Goal: Task Accomplishment & Management: Use online tool/utility

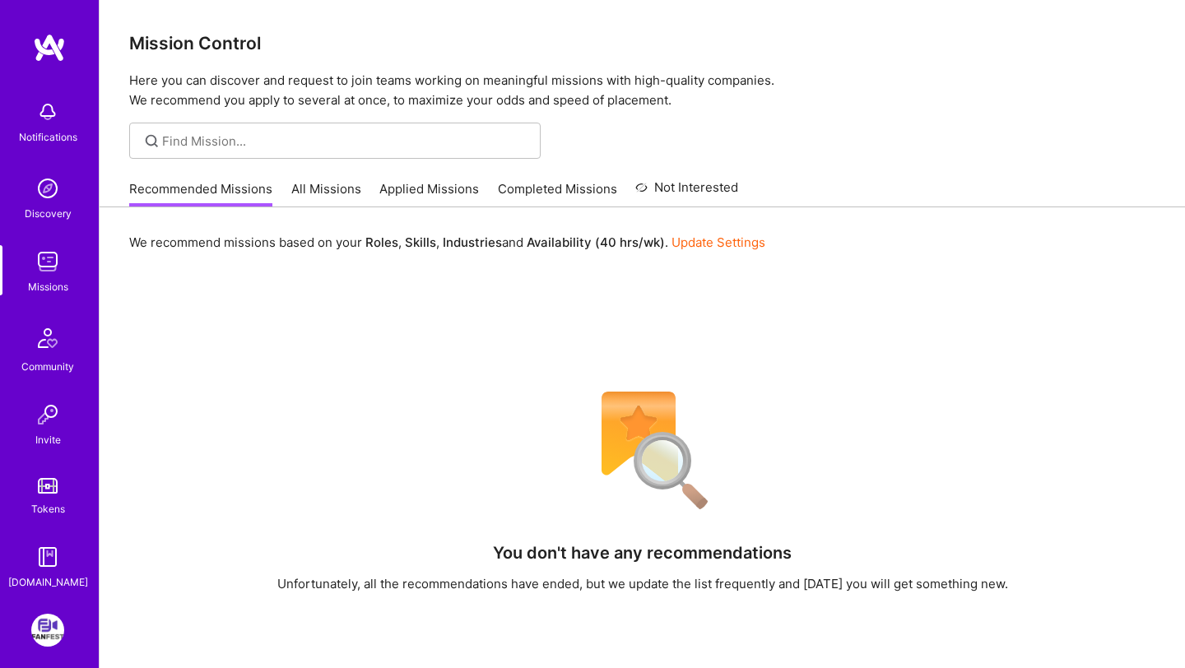
scroll to position [68, 0]
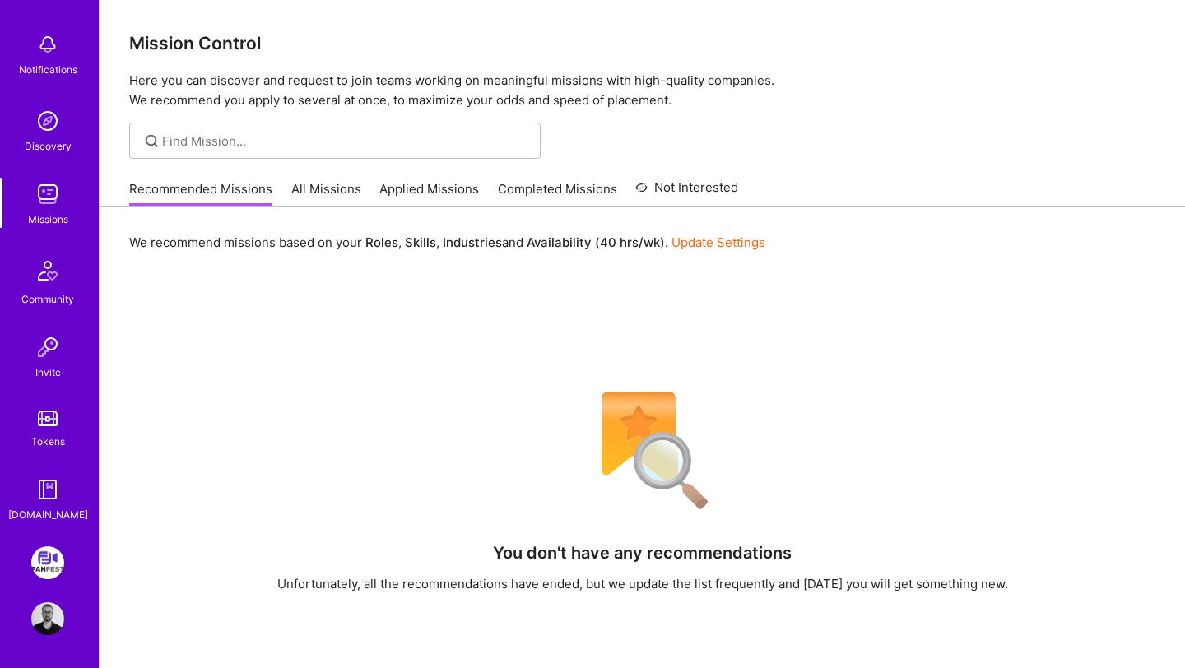
click at [48, 566] on img at bounding box center [47, 563] width 33 height 33
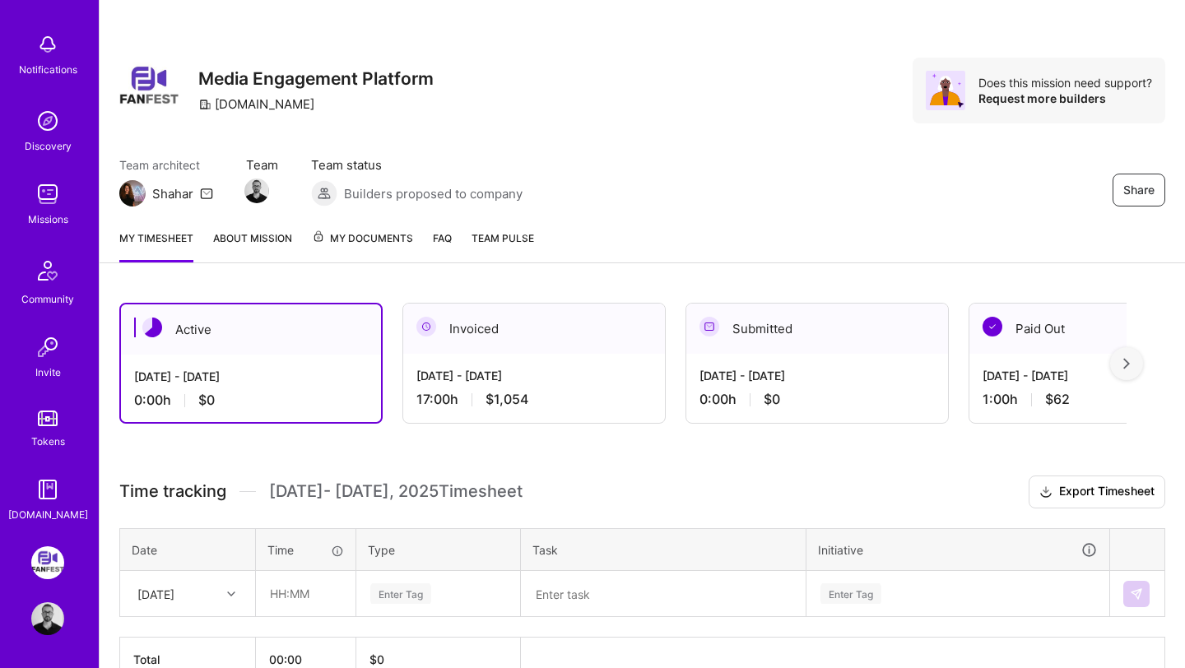
scroll to position [94, 0]
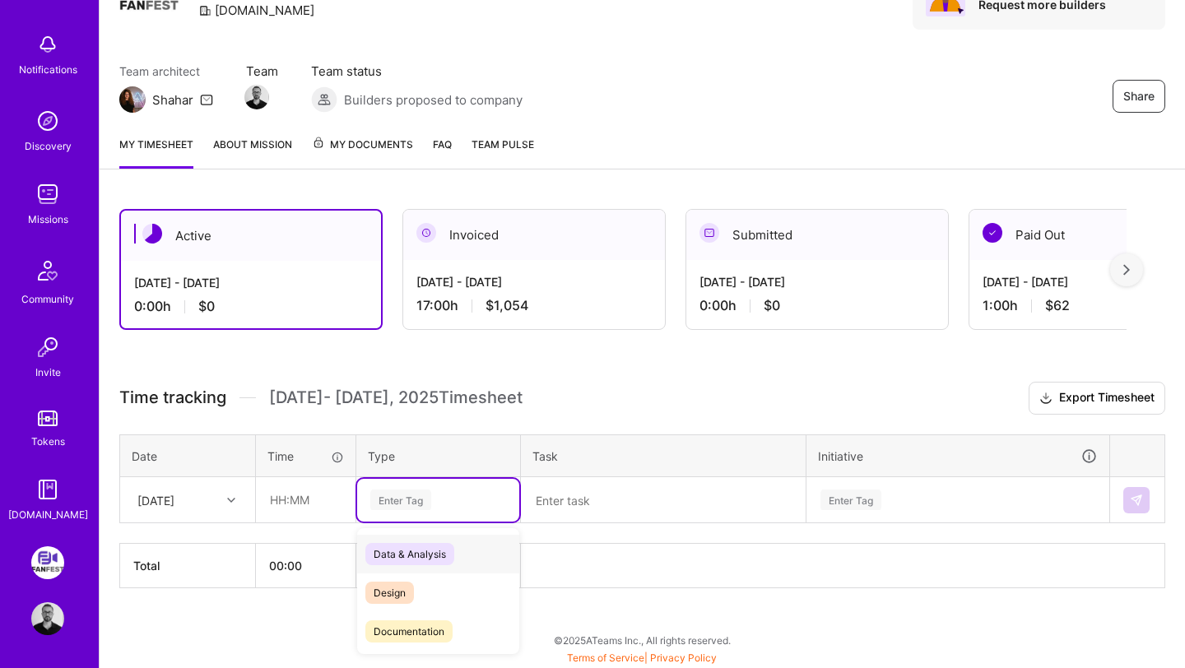
click at [411, 490] on div "Enter Tag" at bounding box center [400, 500] width 61 height 26
click at [410, 490] on div "Enter Tag" at bounding box center [400, 500] width 61 height 26
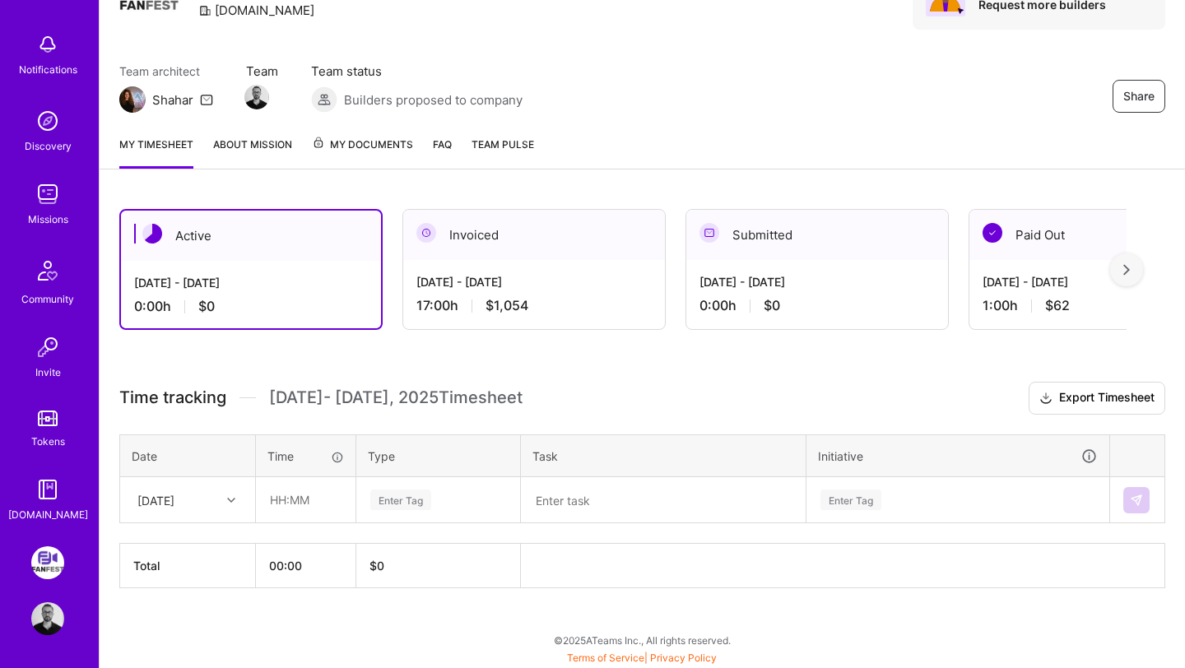
click at [409, 428] on div "Time tracking [DATE] - [DATE] Timesheet Export Timesheet Date Time Type Task In…" at bounding box center [642, 485] width 1046 height 207
